Goal: Information Seeking & Learning: Learn about a topic

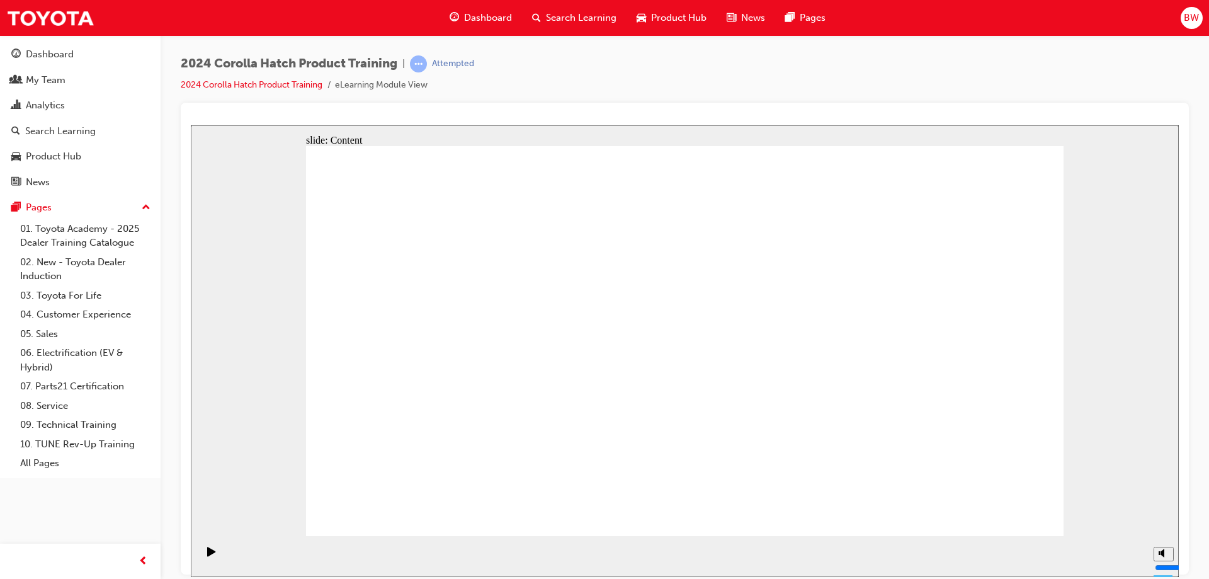
drag, startPoint x: 729, startPoint y: 349, endPoint x: 744, endPoint y: 339, distance: 17.3
drag, startPoint x: 830, startPoint y: 372, endPoint x: 849, endPoint y: 348, distance: 31.0
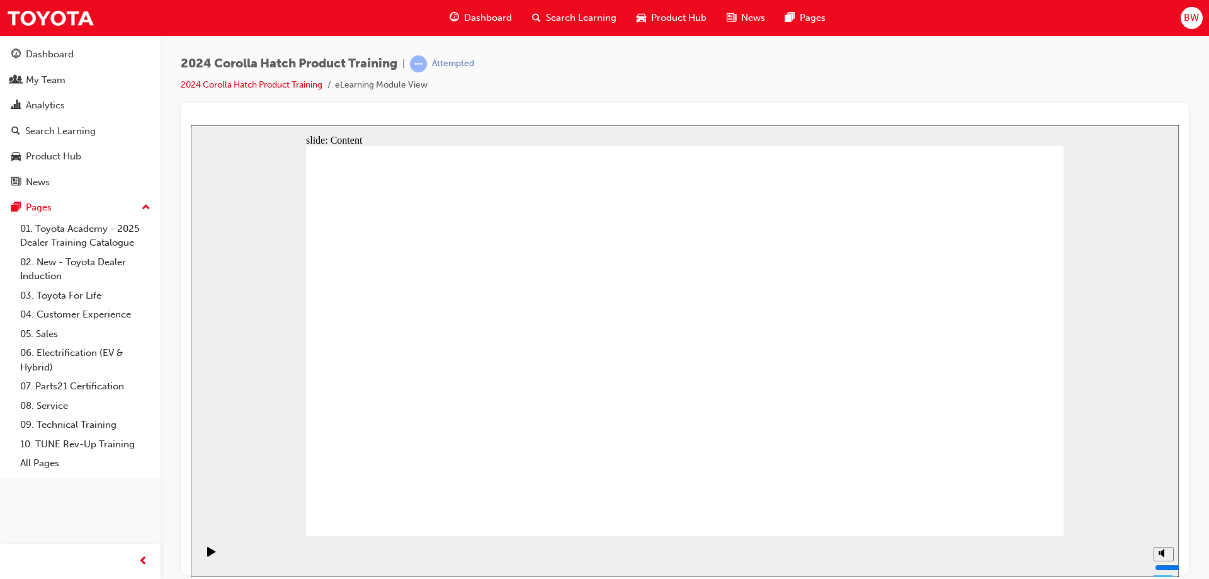
drag, startPoint x: 912, startPoint y: 369, endPoint x: 951, endPoint y: 347, distance: 45.4
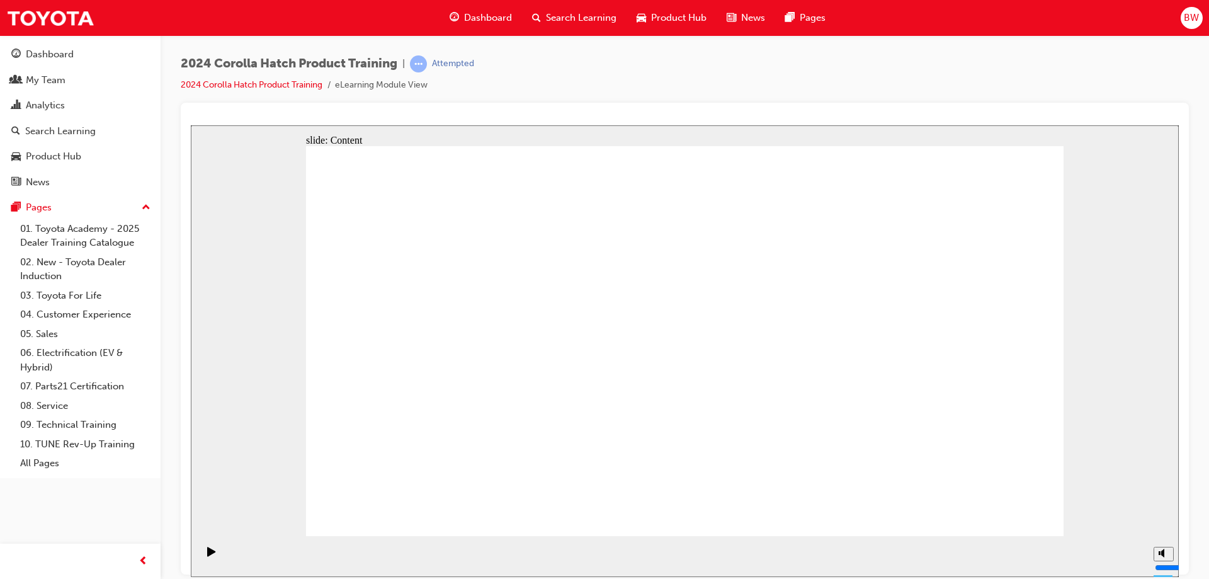
drag, startPoint x: 1109, startPoint y: 410, endPoint x: 1087, endPoint y: 405, distance: 22.0
click at [1109, 409] on div "slide: Content Rectangle 1 arrow_white.png Oval 1 MENU Line 1 RESOURCES Line 1 …" at bounding box center [685, 350] width 988 height 451
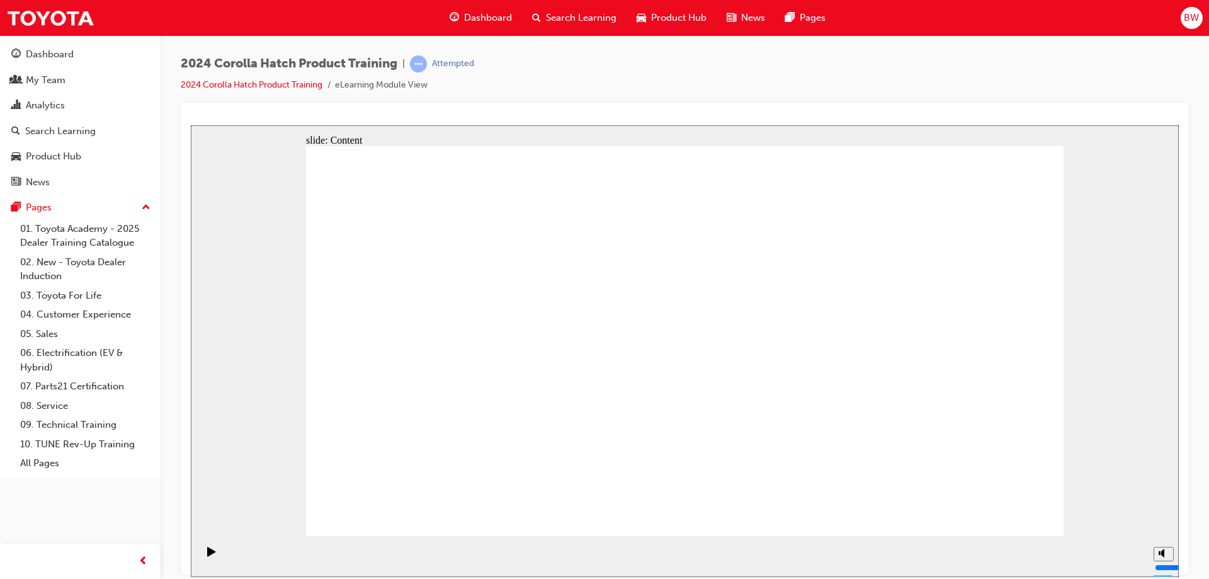
drag, startPoint x: 827, startPoint y: 440, endPoint x: 840, endPoint y: 438, distance: 14.1
drag, startPoint x: 893, startPoint y: 437, endPoint x: 911, endPoint y: 435, distance: 17.7
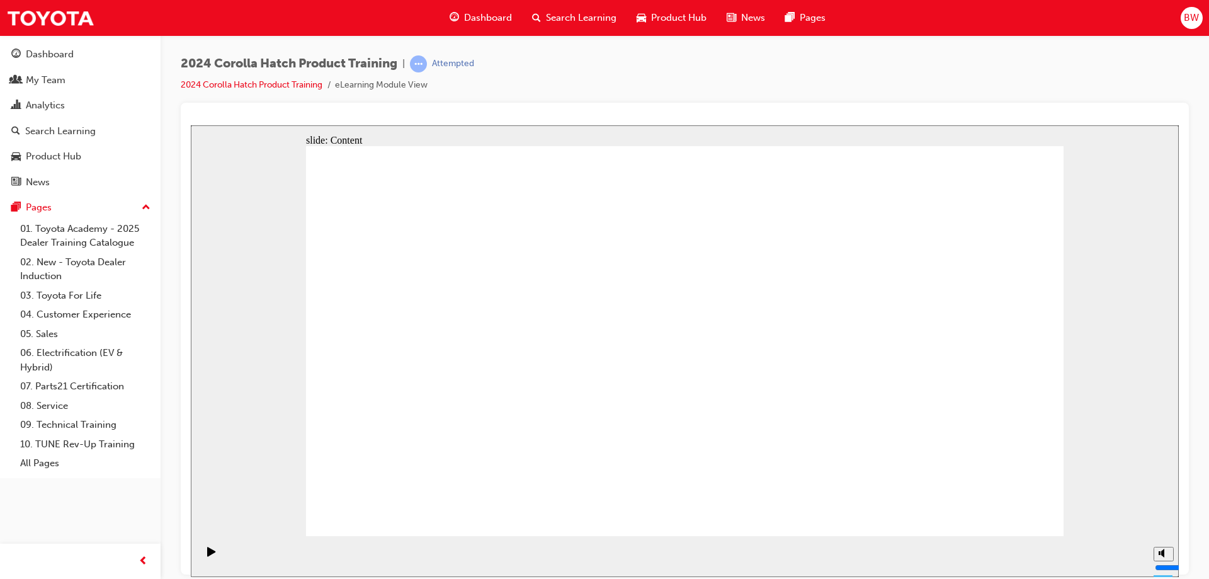
radio input "true"
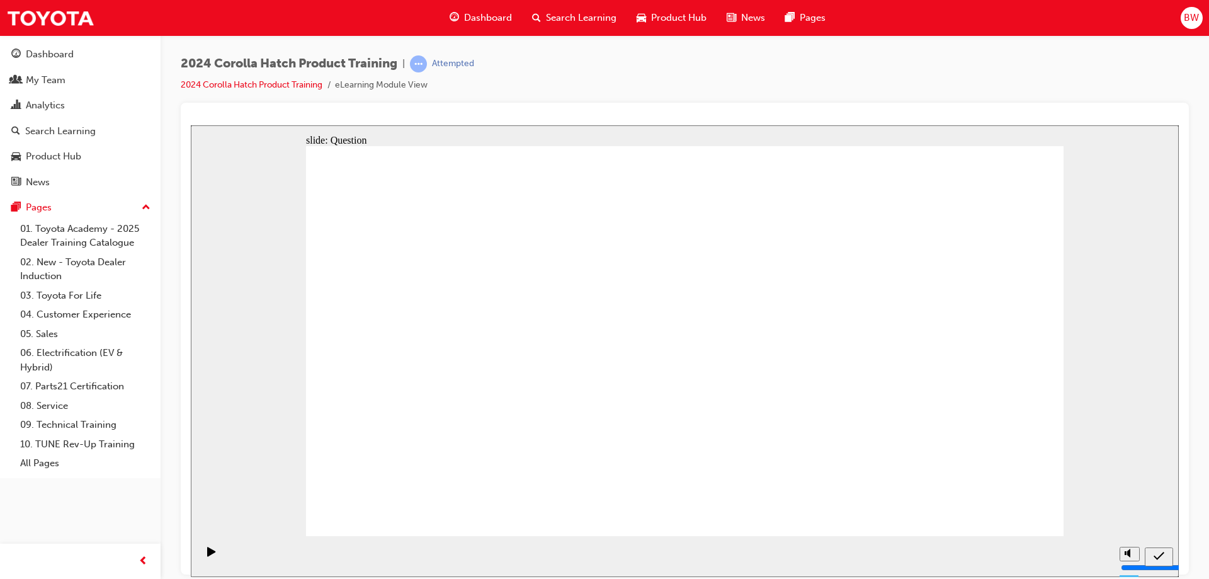
radio input "true"
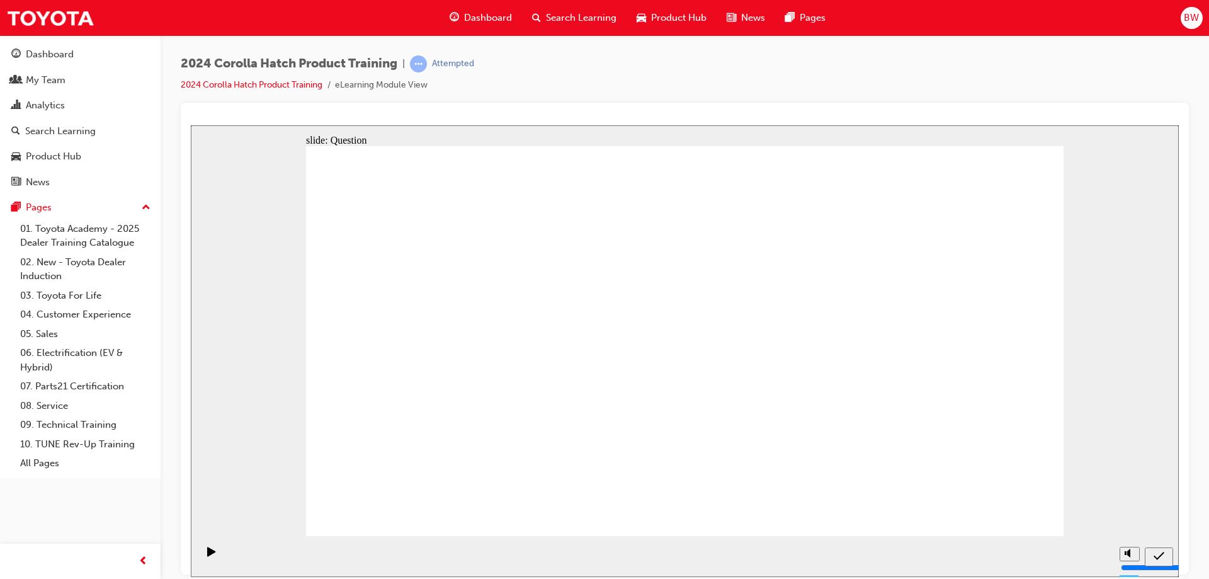
radio input "true"
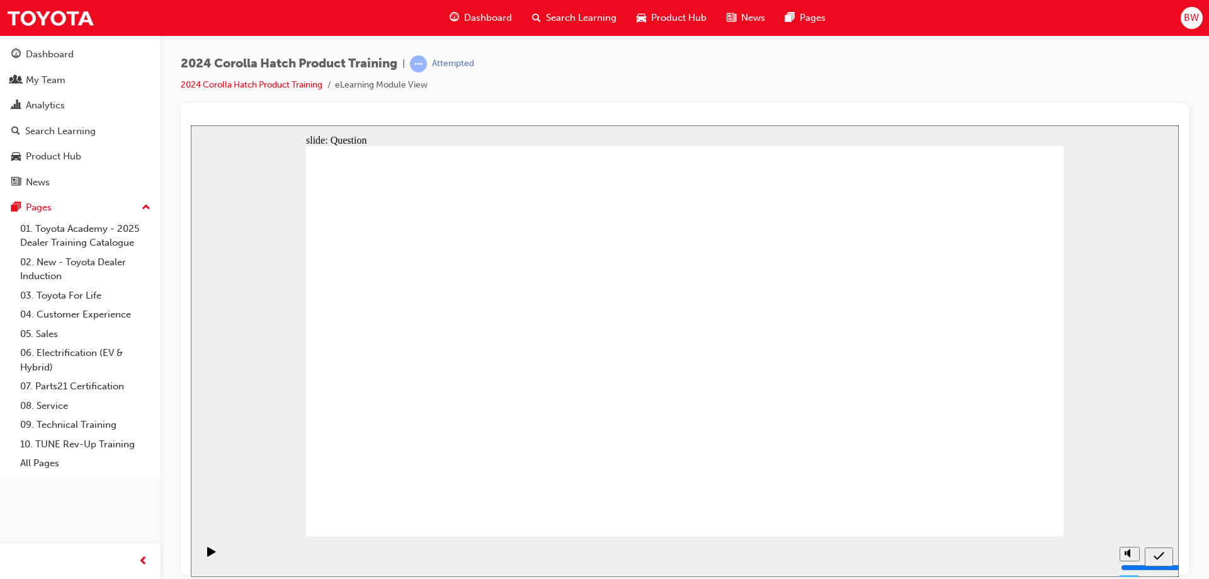
radio input "true"
drag, startPoint x: 409, startPoint y: 324, endPoint x: 514, endPoint y: 429, distance: 148.7
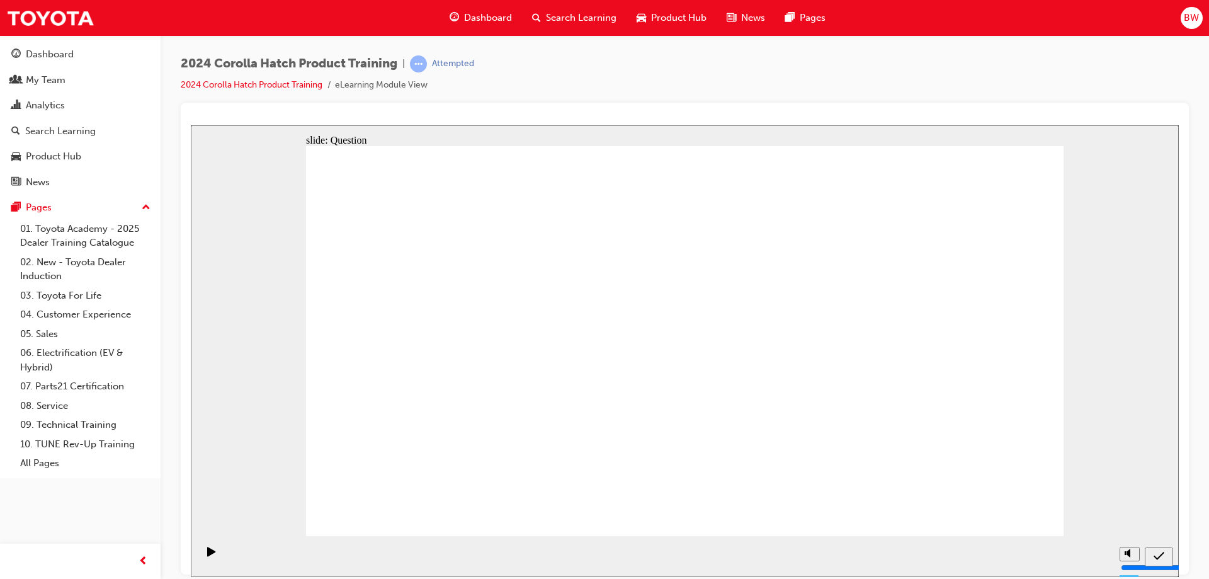
drag, startPoint x: 565, startPoint y: 310, endPoint x: 451, endPoint y: 430, distance: 164.8
drag, startPoint x: 698, startPoint y: 325, endPoint x: 825, endPoint y: 436, distance: 168.7
drag, startPoint x: 836, startPoint y: 321, endPoint x: 762, endPoint y: 385, distance: 98.2
drag, startPoint x: 940, startPoint y: 316, endPoint x: 919, endPoint y: 414, distance: 100.5
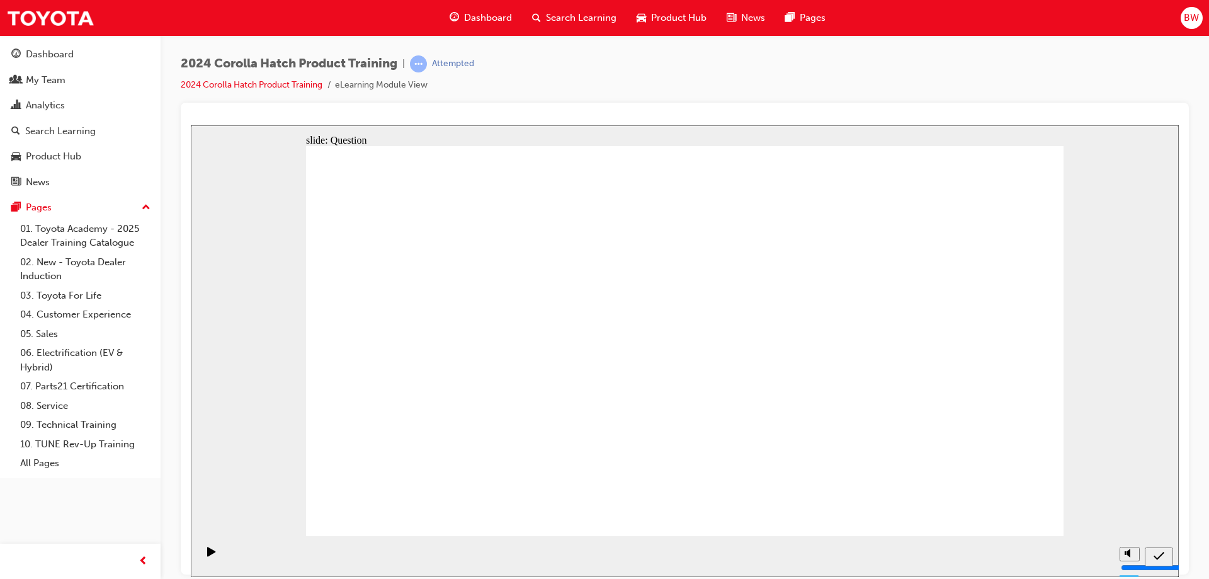
drag, startPoint x: 494, startPoint y: 445, endPoint x: 525, endPoint y: 451, distance: 32.1
